Goal: Task Accomplishment & Management: Manage account settings

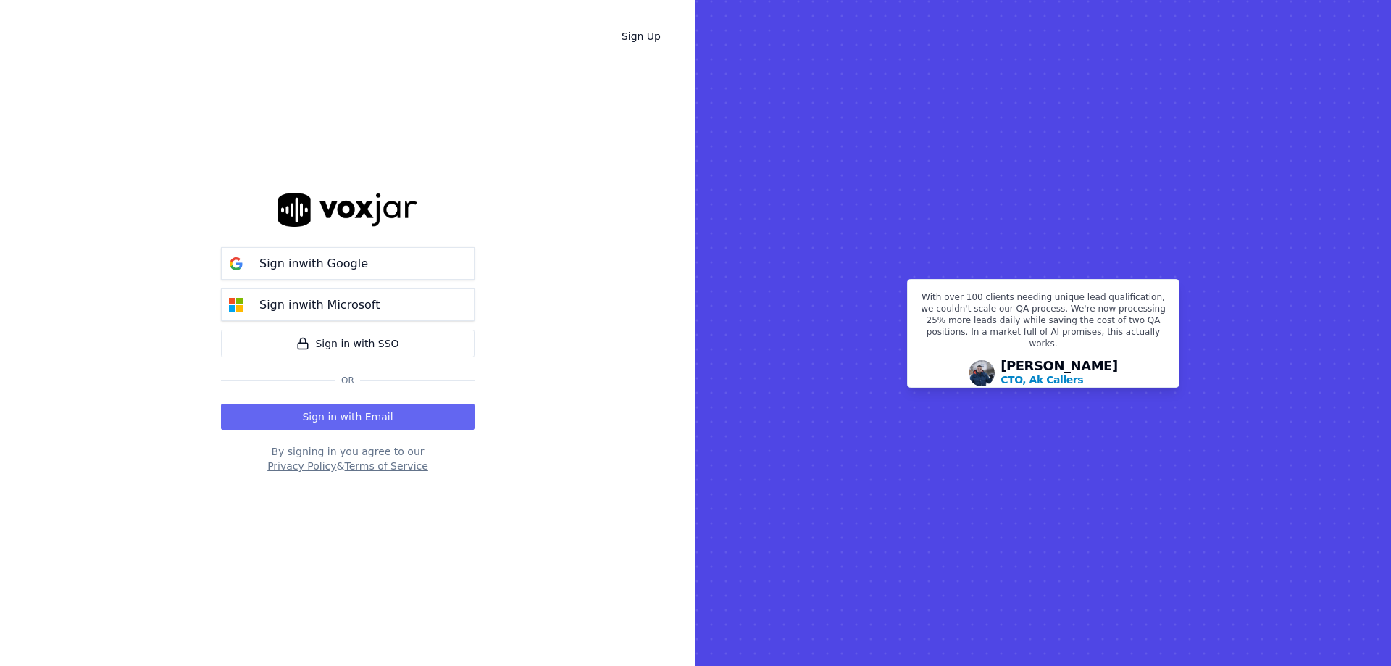
click at [367, 430] on div "Sign in with Google Sign in with Microsoft Sign in with SSO Or Sign in with Ema…" at bounding box center [348, 333] width 254 height 620
click at [357, 409] on button "Sign in with Email" at bounding box center [348, 417] width 254 height 26
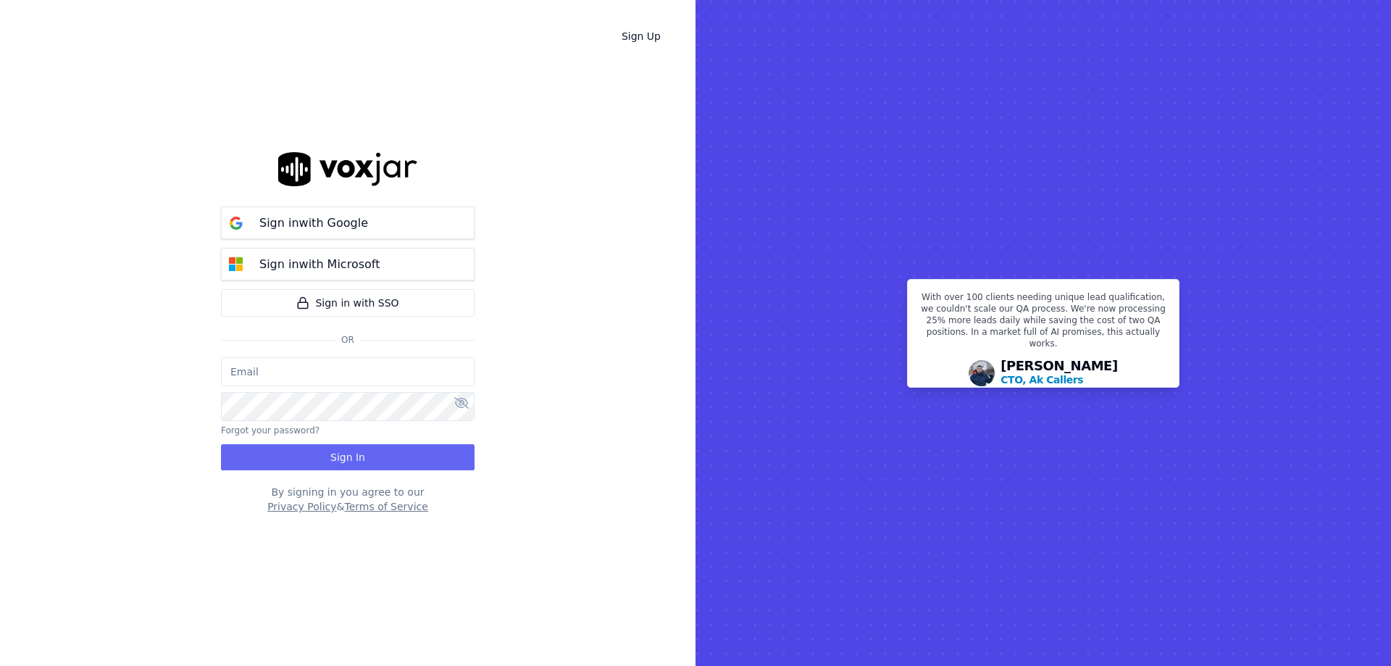
type input "[PERSON_NAME][EMAIL_ADDRESS][DOMAIN_NAME]"
click at [361, 461] on button "Sign In" at bounding box center [348, 457] width 254 height 26
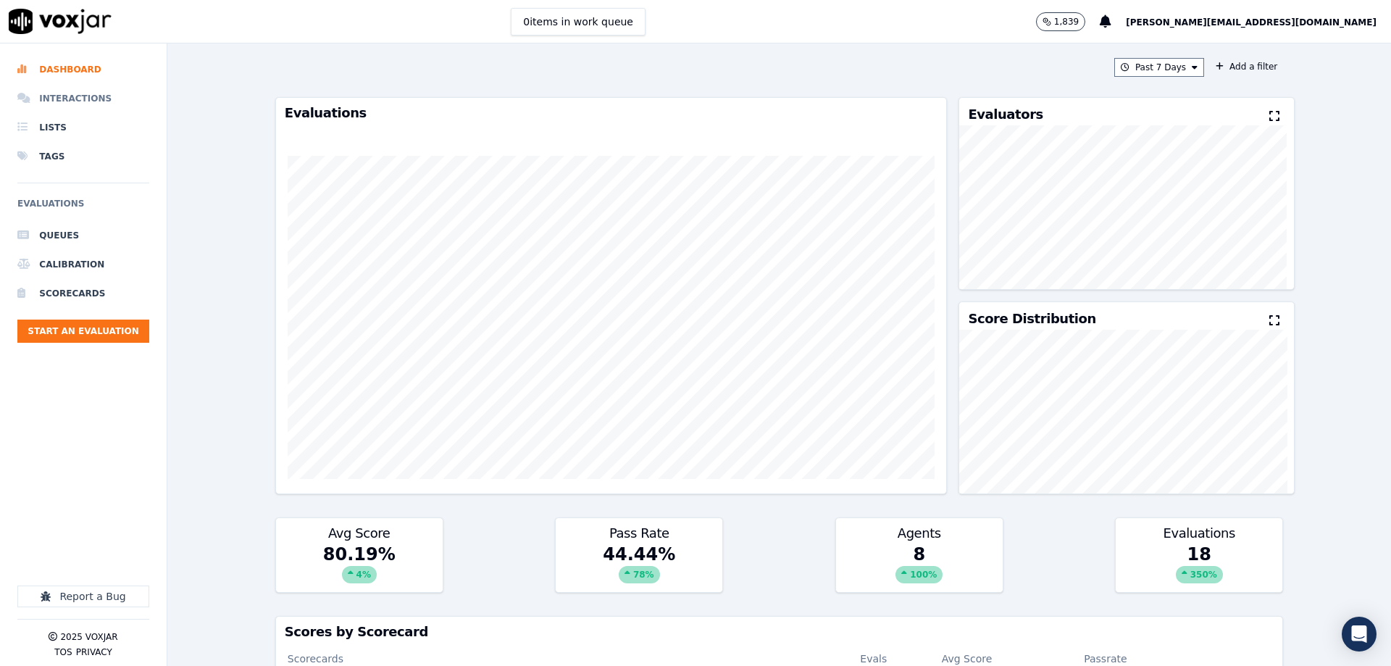
click at [79, 95] on li "Interactions" at bounding box center [83, 98] width 132 height 29
